Goal: Task Accomplishment & Management: Use online tool/utility

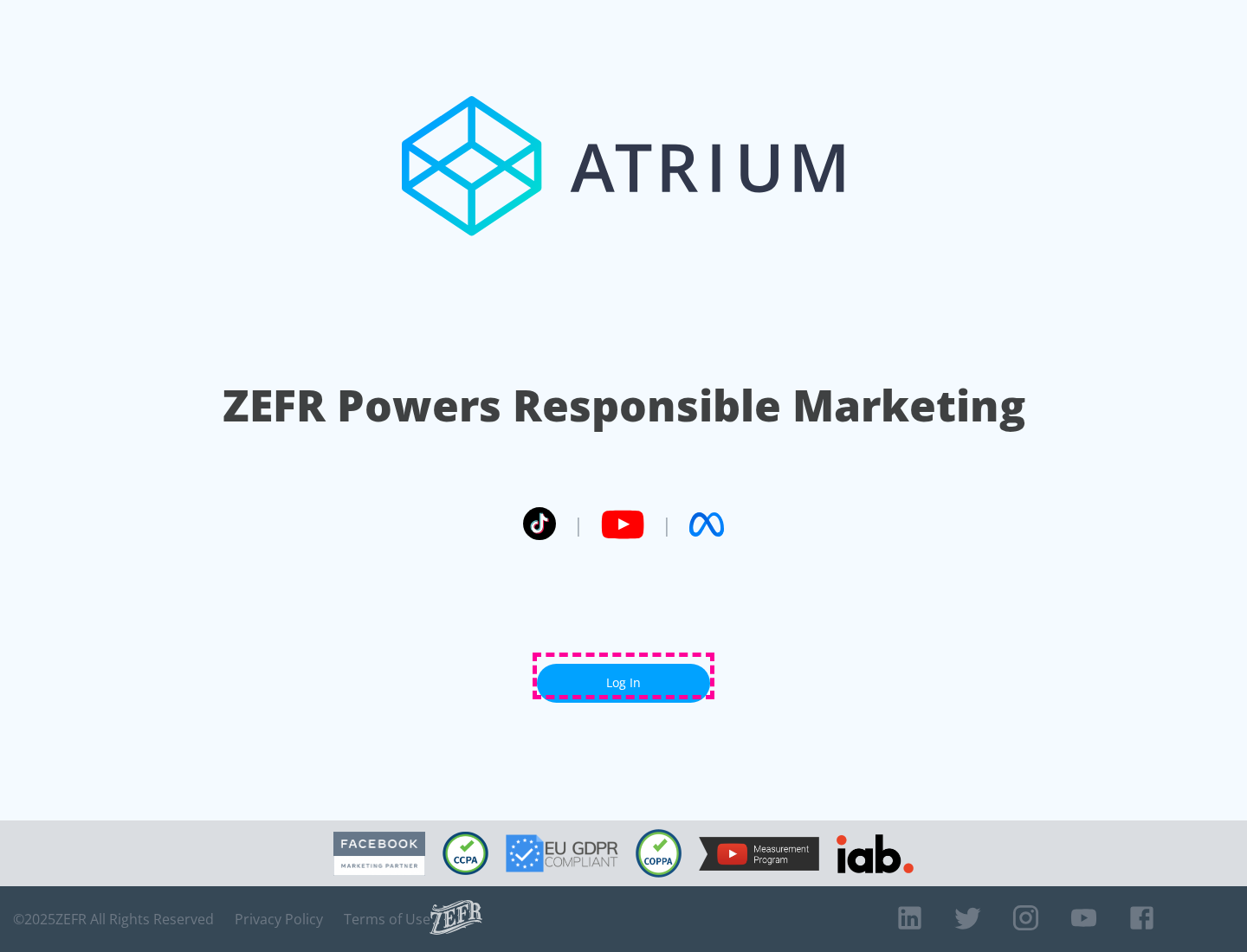
click at [623, 677] on link "Log In" at bounding box center [623, 683] width 173 height 39
